Goal: Find specific page/section

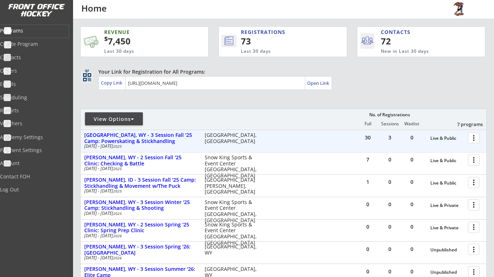
scroll to position [144, 0]
click at [478, 138] on div at bounding box center [474, 137] width 13 height 13
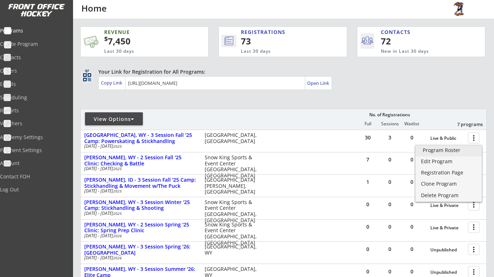
click at [456, 149] on div "Program Roster" at bounding box center [448, 150] width 52 height 5
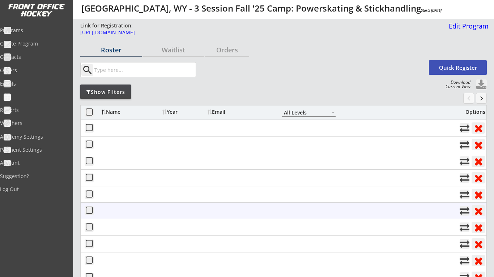
select select ""All Levels""
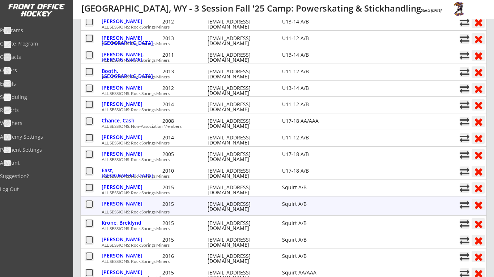
scroll to position [105, 0]
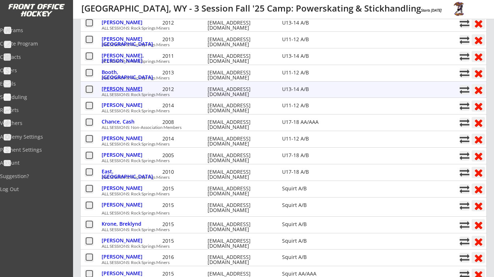
click at [123, 90] on div "[PERSON_NAME]" at bounding box center [131, 88] width 59 height 5
select select ""U13-14 A/B""
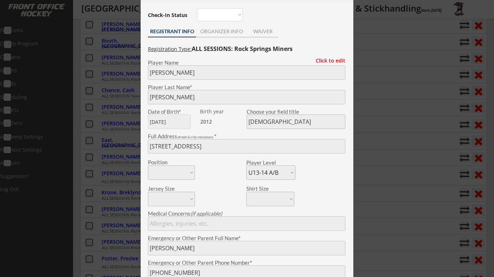
scroll to position [76, 0]
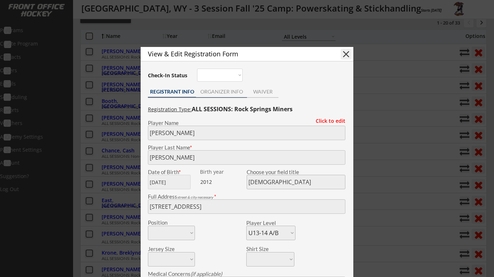
click at [219, 91] on div "ORGANIZER INFO" at bounding box center [221, 91] width 51 height 5
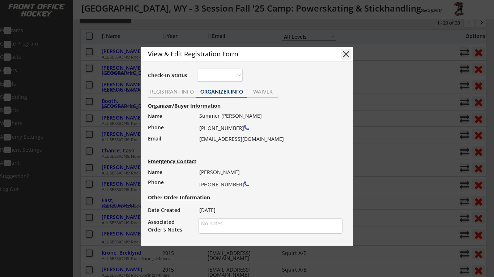
click at [341, 55] on button "close" at bounding box center [345, 54] width 11 height 11
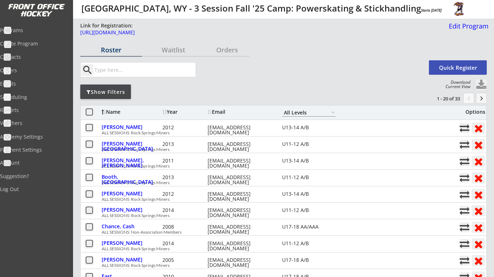
scroll to position [0, 0]
click at [220, 55] on div "Orders" at bounding box center [227, 50] width 44 height 13
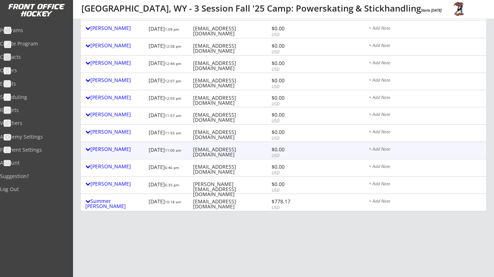
scroll to position [255, 0]
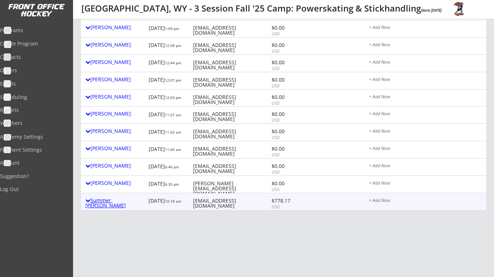
click at [102, 198] on div "Summer Cassady" at bounding box center [115, 203] width 60 height 10
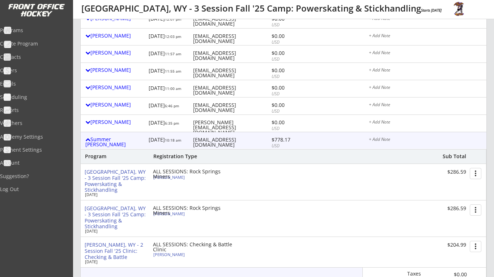
scroll to position [319, 0]
